Goal: Information Seeking & Learning: Learn about a topic

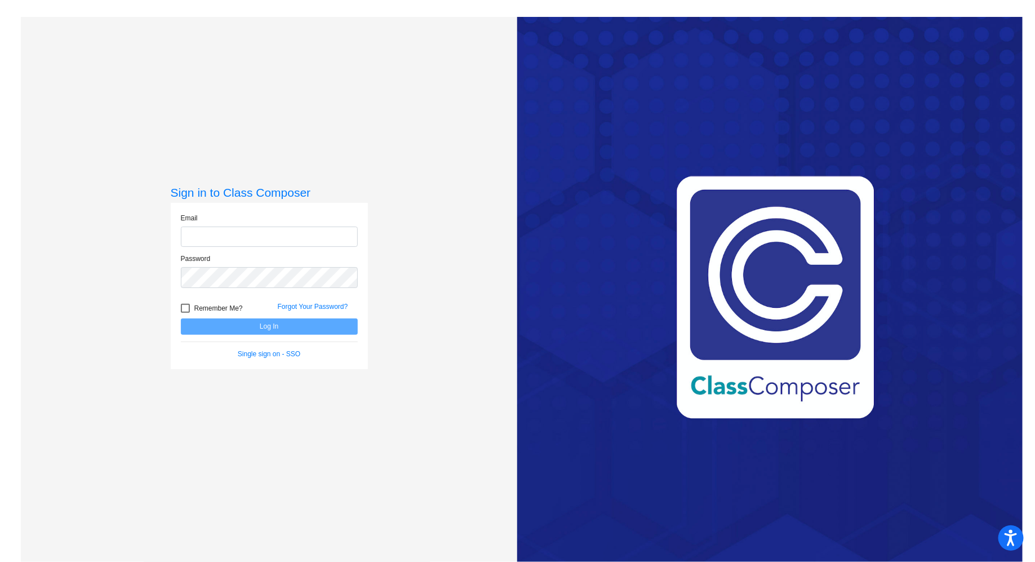
type input "[EMAIL_ADDRESS][DOMAIN_NAME]"
click at [315, 322] on button "Log In" at bounding box center [269, 326] width 177 height 16
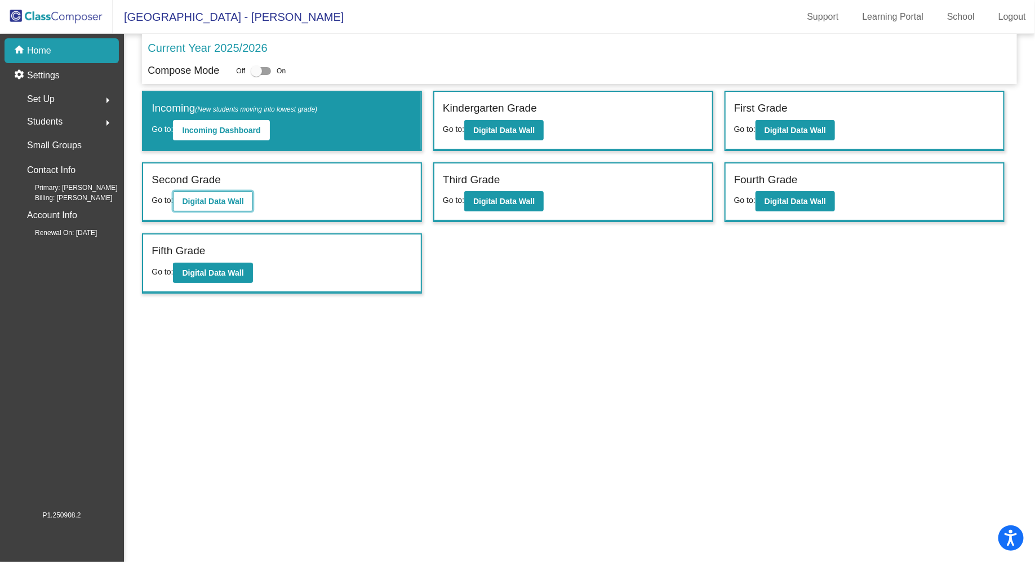
click at [198, 198] on b "Digital Data Wall" at bounding box center [212, 201] width 61 height 9
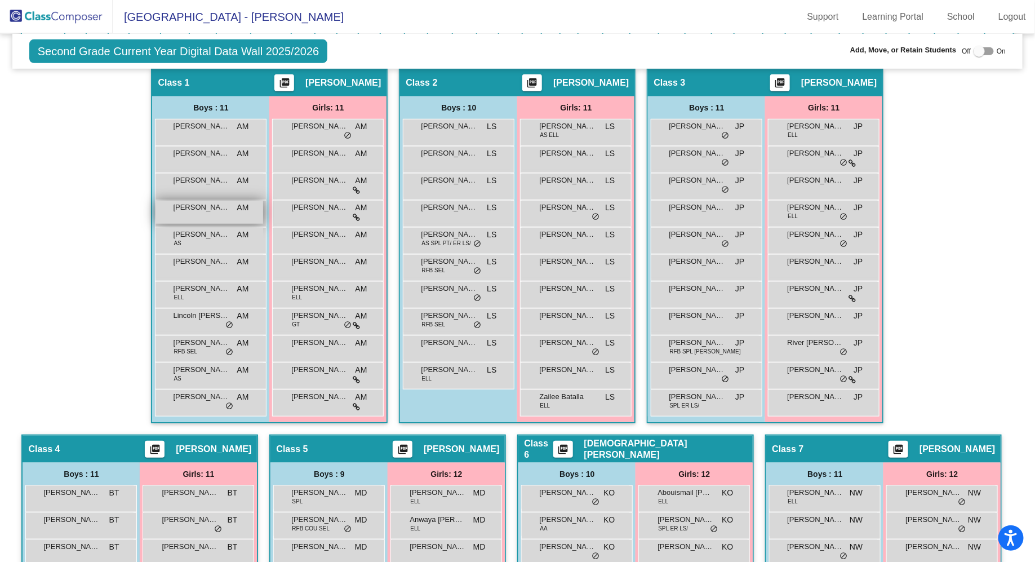
scroll to position [328, 0]
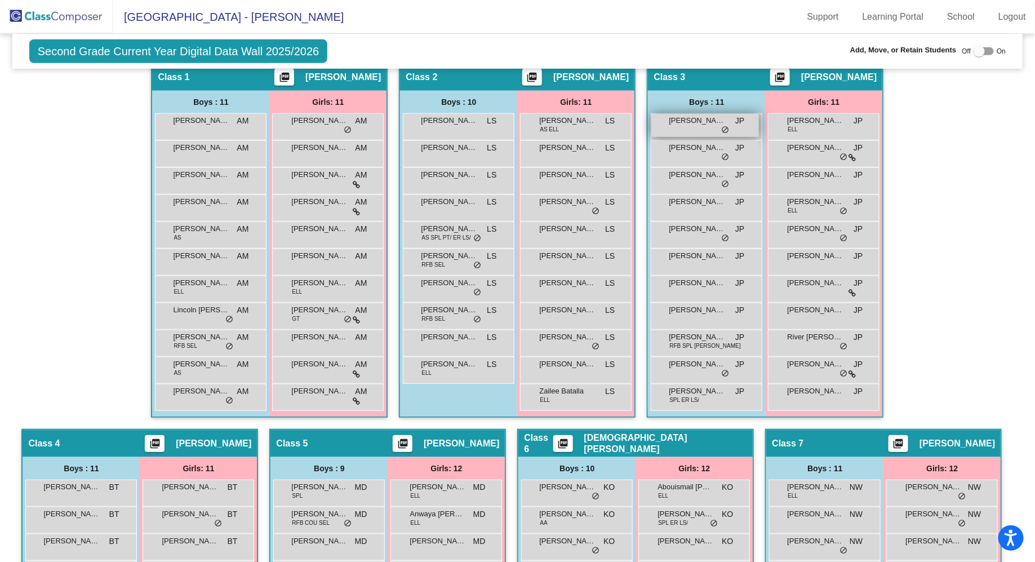
click at [682, 123] on span "[PERSON_NAME]" at bounding box center [697, 120] width 56 height 11
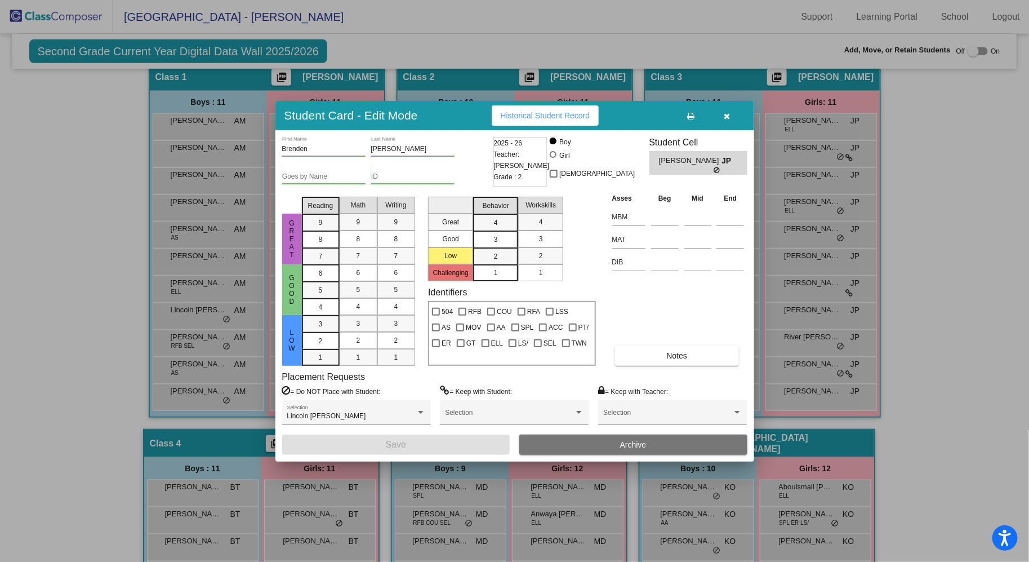
click at [552, 113] on span "Historical Student Record" at bounding box center [546, 115] width 90 height 9
click at [730, 115] on icon "button" at bounding box center [727, 116] width 6 height 8
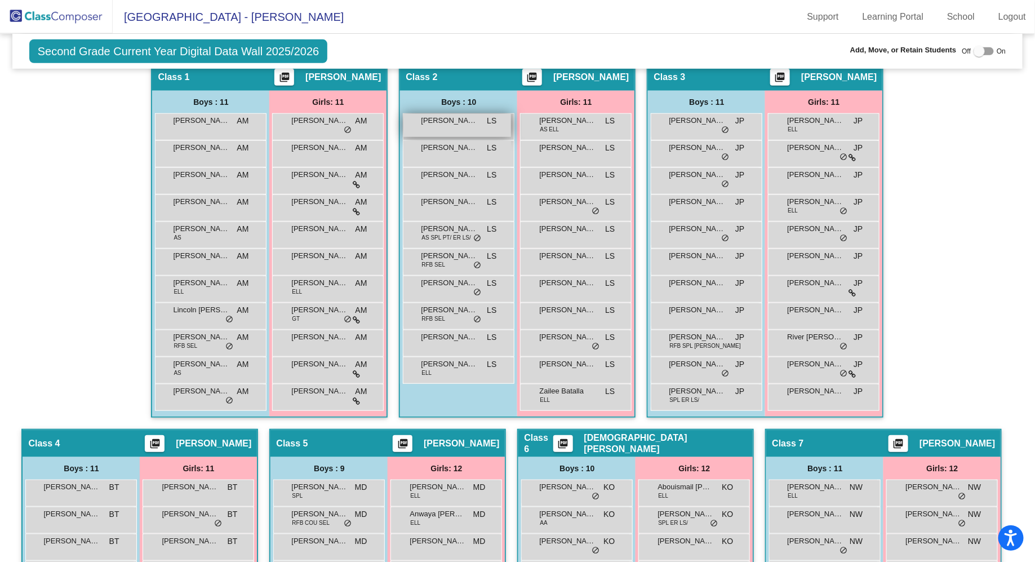
click at [434, 124] on div "[PERSON_NAME] LS lock do_not_disturb_alt" at bounding box center [457, 125] width 108 height 23
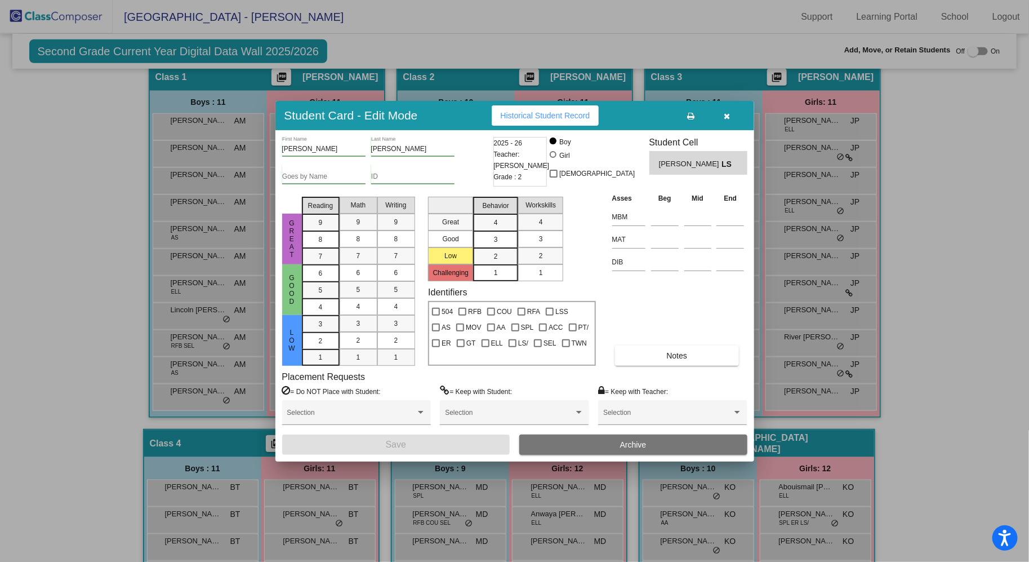
click at [555, 117] on span "Historical Student Record" at bounding box center [546, 115] width 90 height 9
click at [730, 116] on icon "button" at bounding box center [727, 116] width 6 height 8
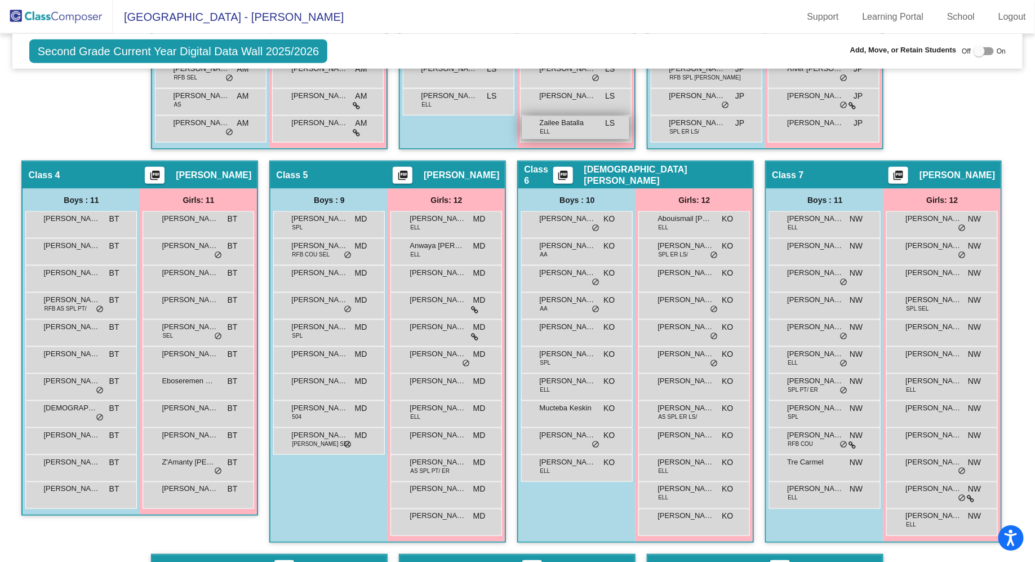
scroll to position [606, 0]
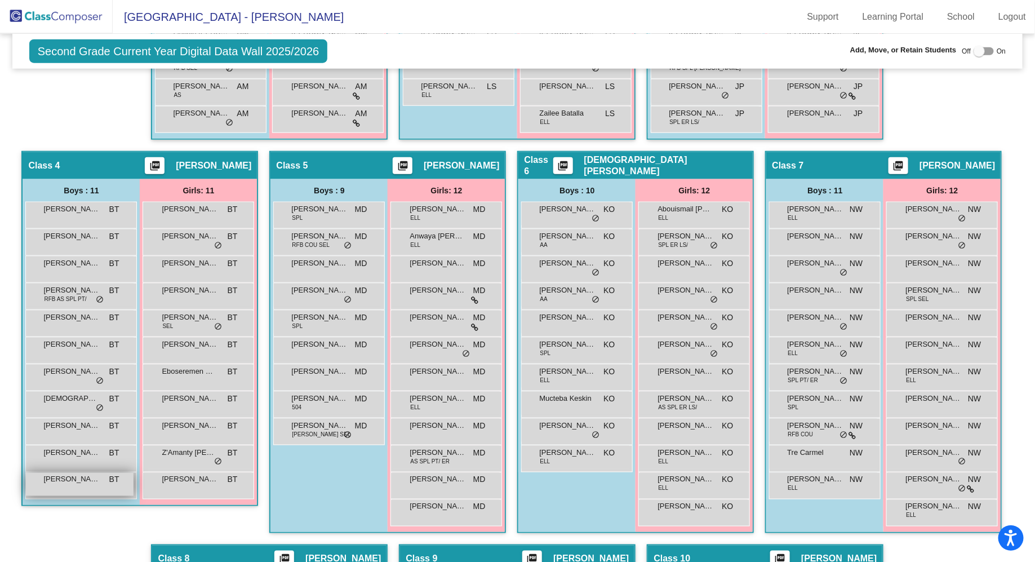
click at [100, 481] on span "[PERSON_NAME] [PERSON_NAME]" at bounding box center [71, 479] width 56 height 11
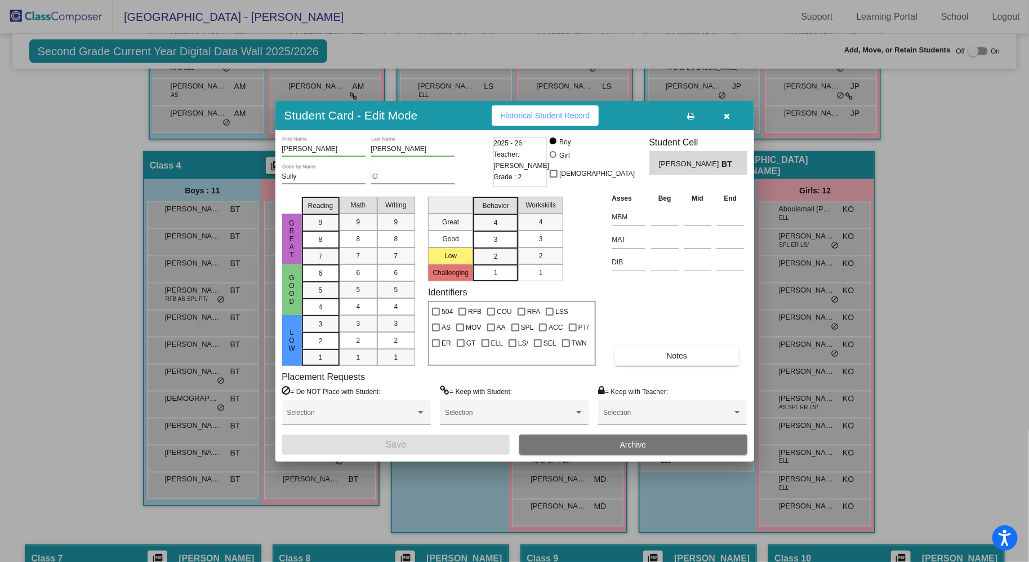
click at [561, 108] on button "Historical Student Record" at bounding box center [546, 115] width 108 height 20
click at [728, 117] on icon "button" at bounding box center [727, 116] width 6 height 8
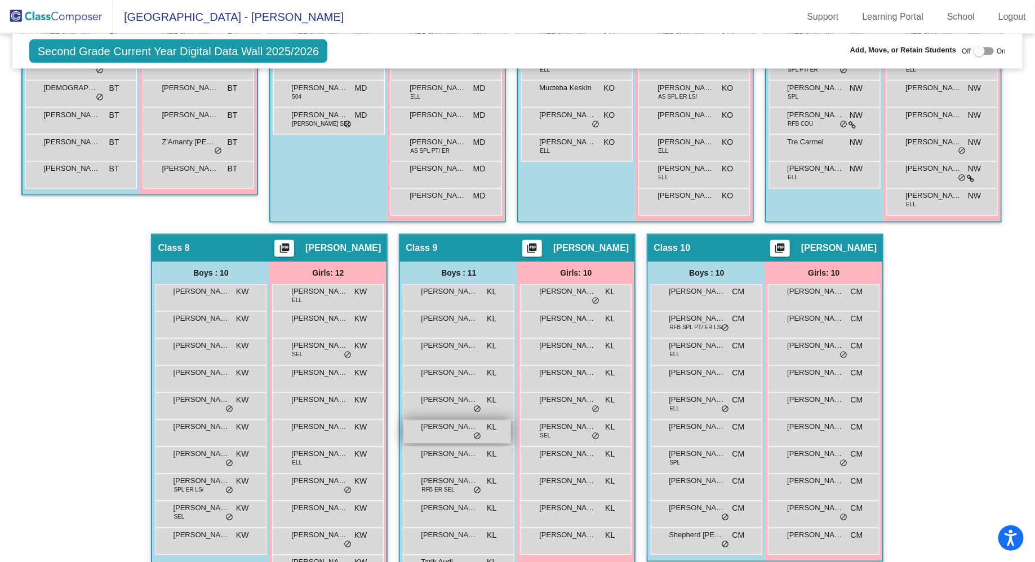
scroll to position [979, 0]
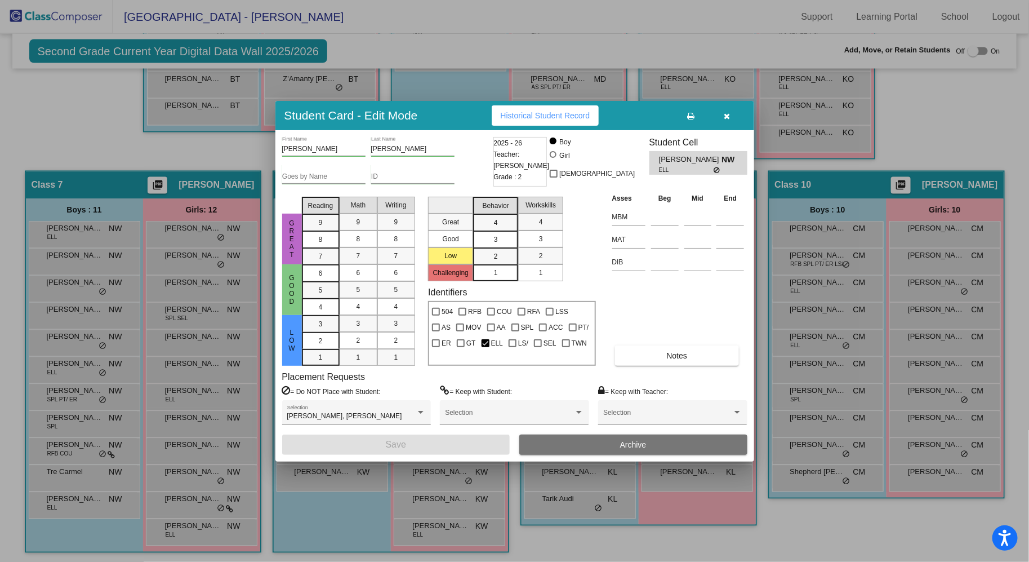
click at [546, 119] on span "Historical Student Record" at bounding box center [546, 115] width 90 height 9
click at [730, 121] on button "button" at bounding box center [727, 115] width 36 height 20
